Goal: Download file/media

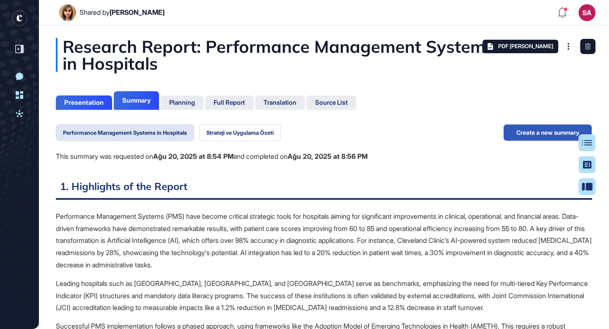
scroll to position [4, 0]
click at [22, 111] on icon at bounding box center [20, 114] width 8 height 8
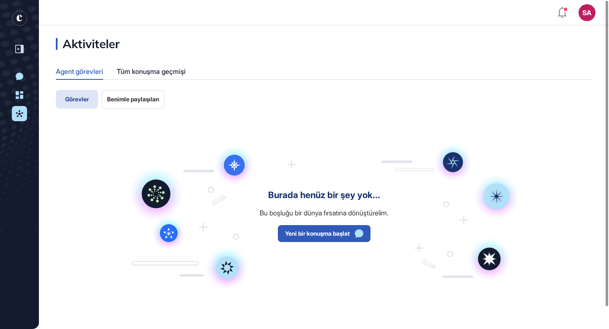
click at [136, 104] on button "Benimle paylaşılan" at bounding box center [132, 99] width 63 height 19
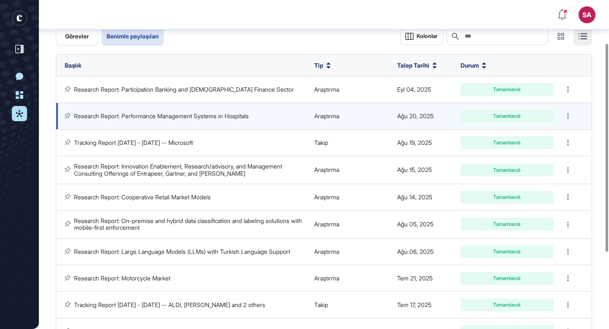
scroll to position [68, 0]
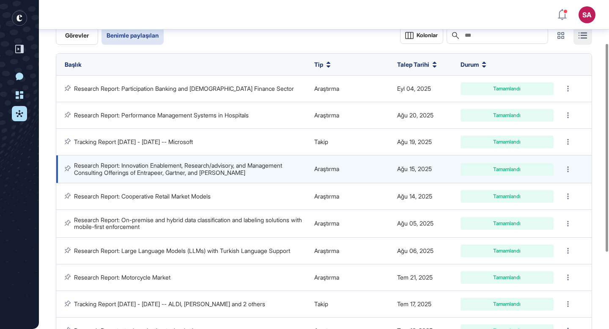
click at [229, 174] on link "Research Report: Innovation Enablement, Research/advisory, and Management Consu…" at bounding box center [179, 169] width 210 height 14
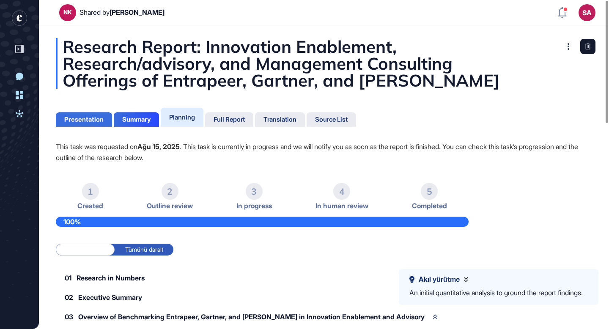
click at [92, 119] on div "Presentation" at bounding box center [83, 120] width 39 height 8
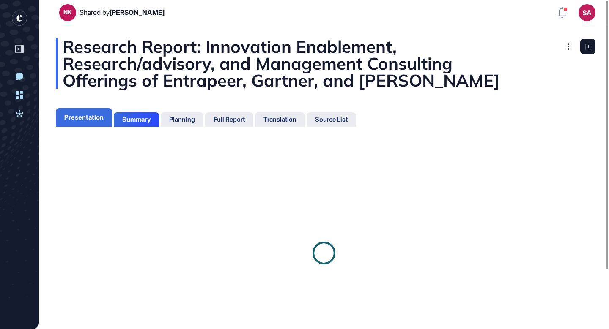
scroll to position [287, 2]
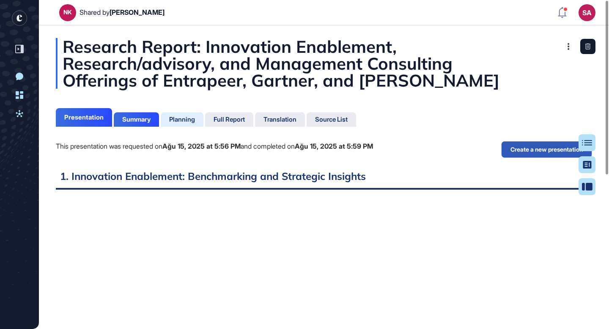
scroll to position [287, 2]
click at [568, 46] on icon at bounding box center [568, 46] width 2 height 7
click at [500, 103] on div "Research Report: Innovation Enablement, Research/advisory, and Management Consu…" at bounding box center [324, 311] width 570 height 546
click at [337, 119] on div "Source List" at bounding box center [331, 120] width 33 height 8
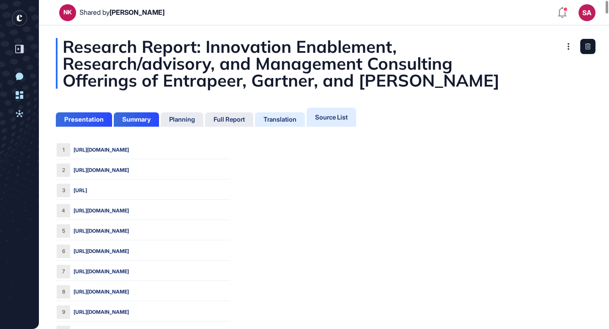
click at [284, 119] on div "Translation" at bounding box center [279, 120] width 33 height 8
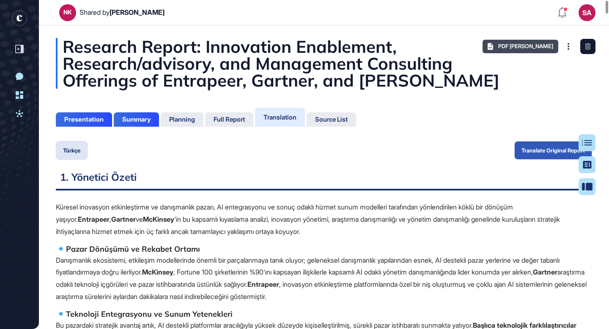
click at [520, 46] on span "PDF Olarak Kaydet" at bounding box center [525, 46] width 55 height 7
click at [523, 44] on span "PDF Olarak Kaydet" at bounding box center [525, 46] width 55 height 7
